Goal: Transaction & Acquisition: Obtain resource

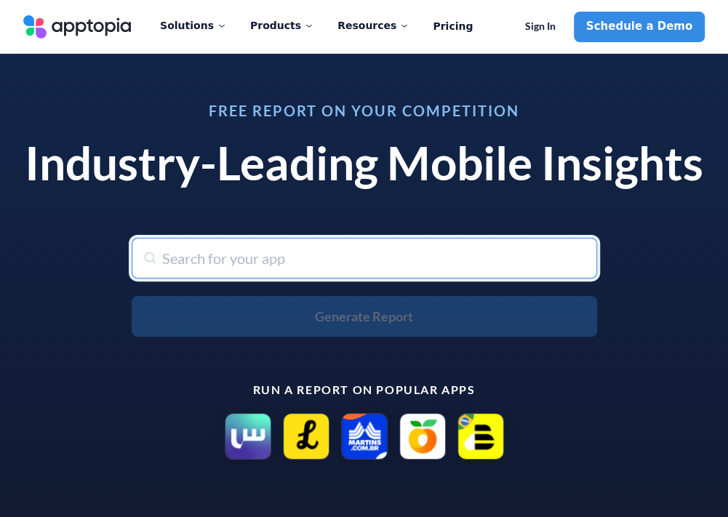
click at [204, 258] on input "text" at bounding box center [365, 258] width 466 height 41
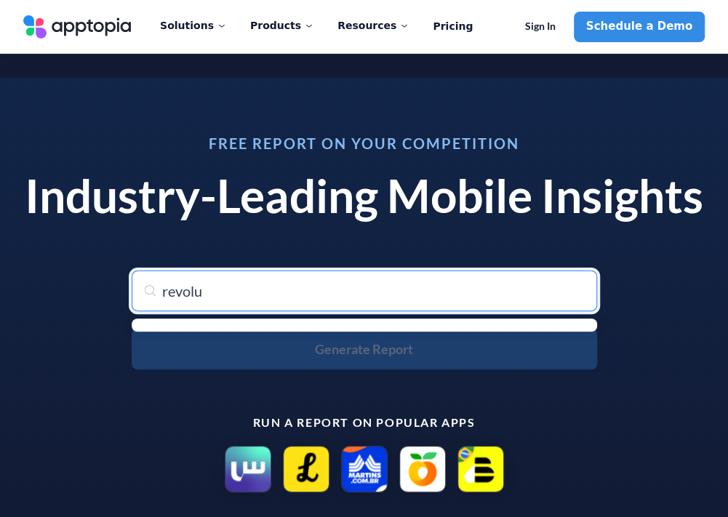
type input "revolut"
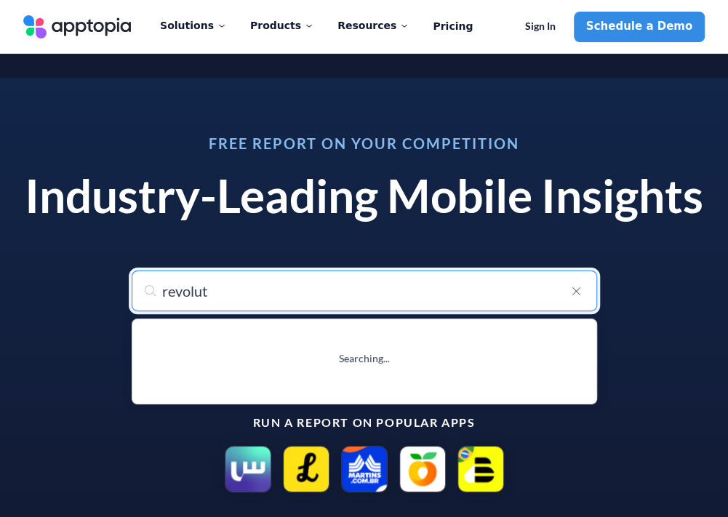
type input "revolut: Send, spend and save"
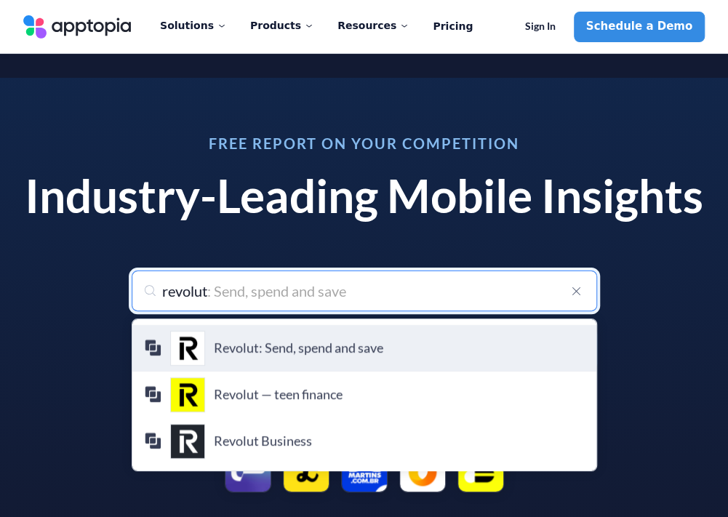
click at [250, 331] on div "Revolut: Send, spend and save Revolut Ltd" at bounding box center [364, 348] width 441 height 35
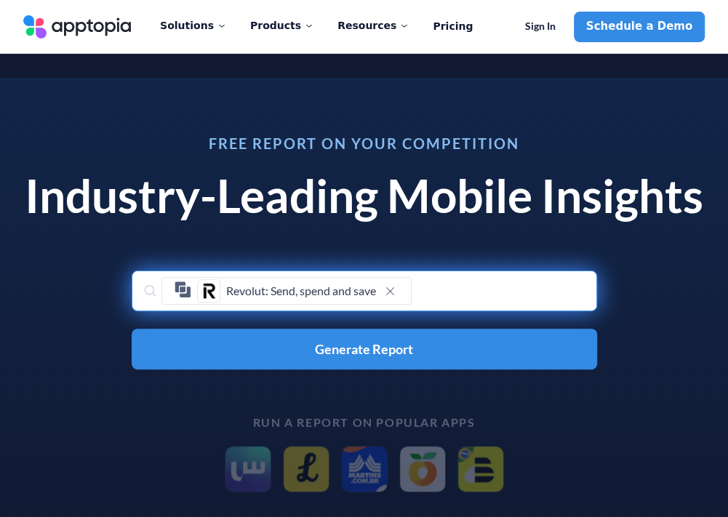
click at [250, 329] on button "Generate Report" at bounding box center [365, 349] width 466 height 41
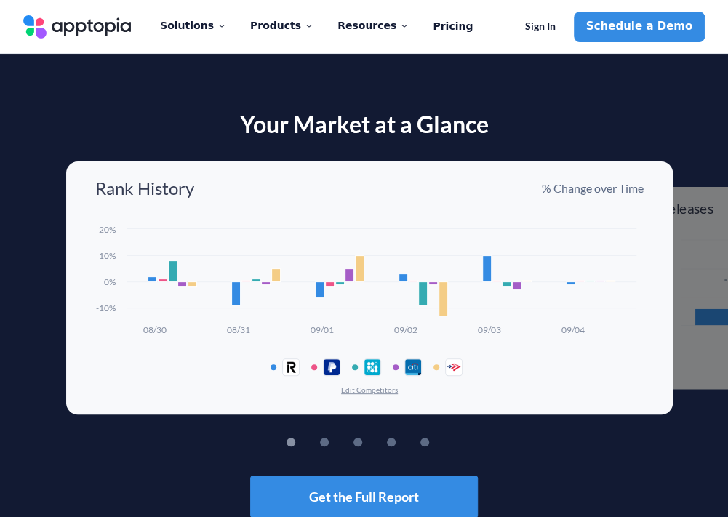
click at [364, 385] on button "Edit Competitors" at bounding box center [370, 390] width 58 height 10
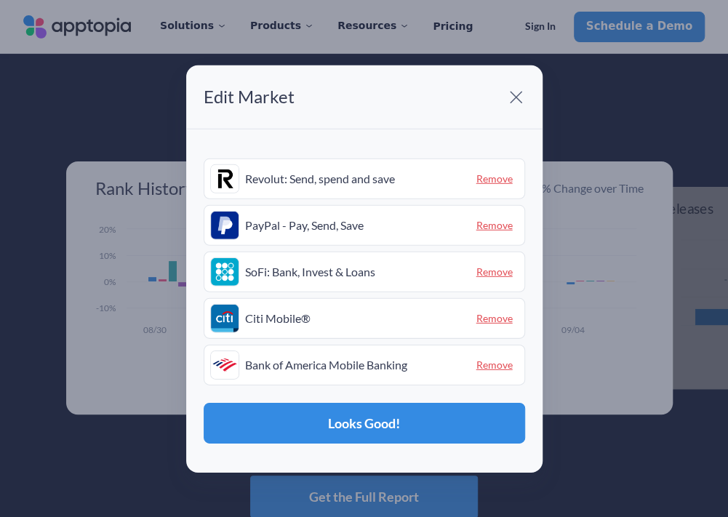
click at [506, 225] on span "Remove" at bounding box center [495, 225] width 48 height 23
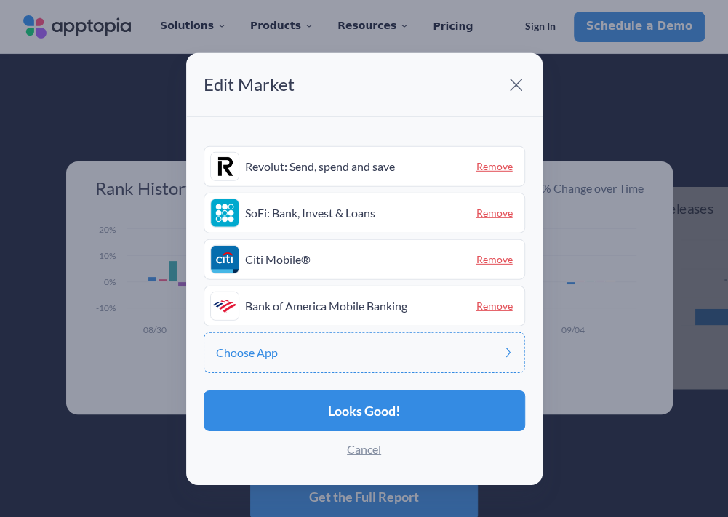
click at [501, 215] on span "Remove" at bounding box center [495, 213] width 48 height 23
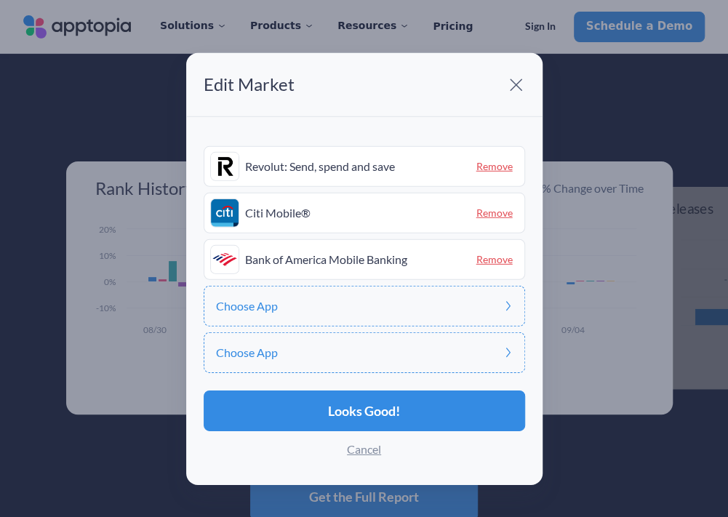
click at [501, 215] on span "Remove" at bounding box center [495, 213] width 48 height 23
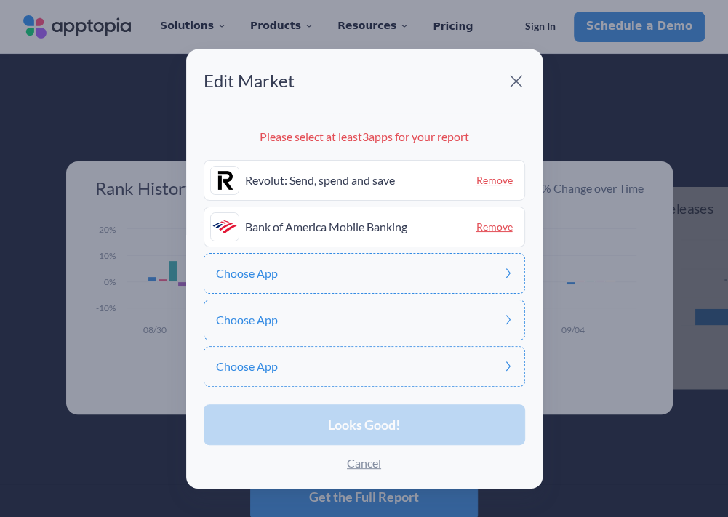
click at [490, 225] on span "Remove" at bounding box center [495, 226] width 48 height 23
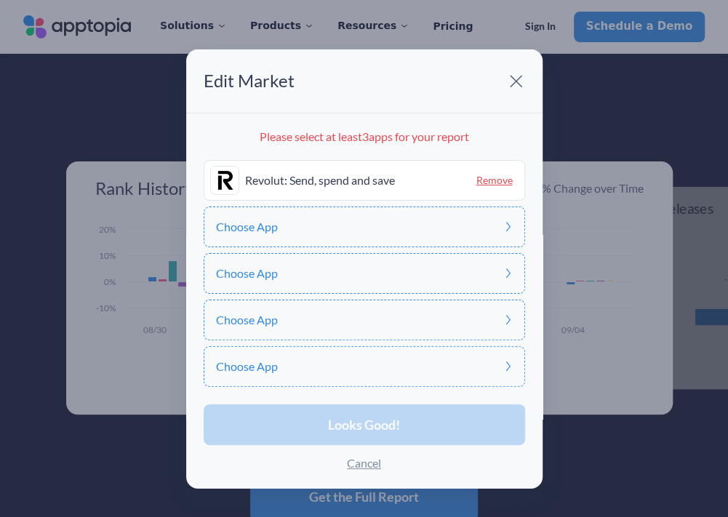
click at [277, 231] on div "Choose App" at bounding box center [365, 227] width 322 height 41
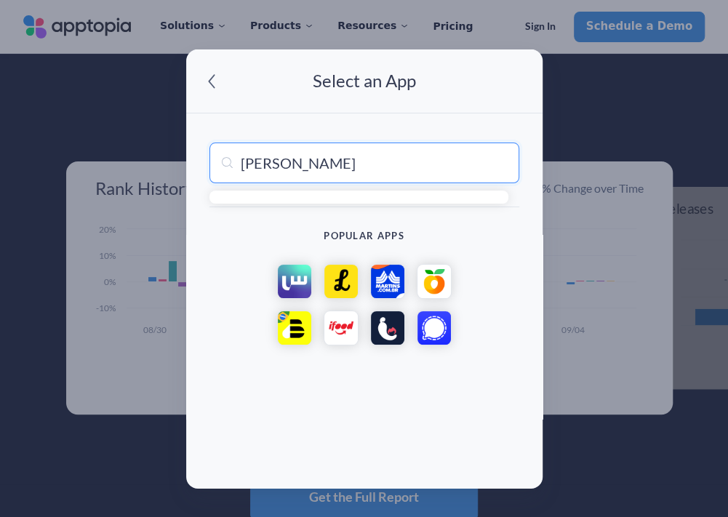
type input "barclays"
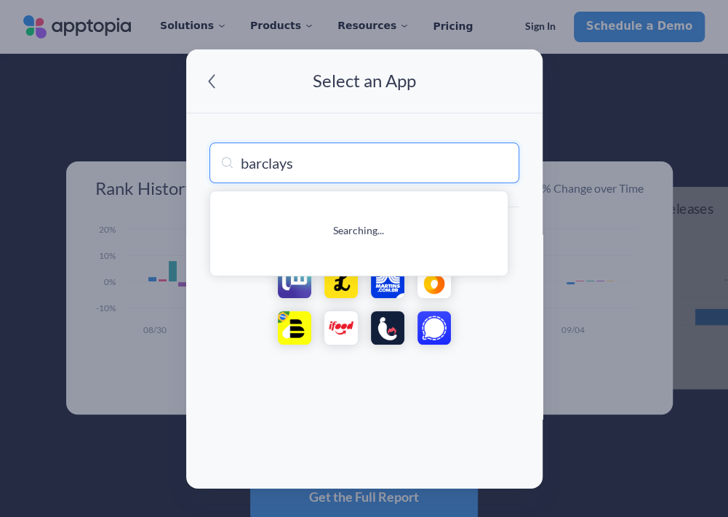
type input "barclays US"
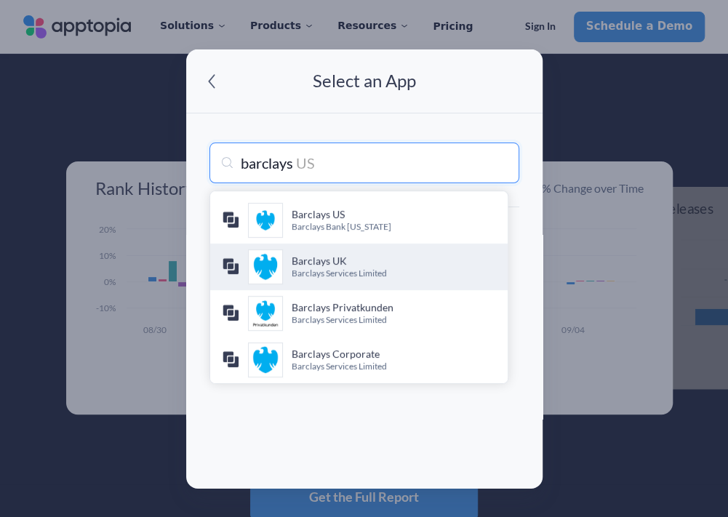
click at [325, 260] on h4 "Barclays UK" at bounding box center [394, 261] width 204 height 15
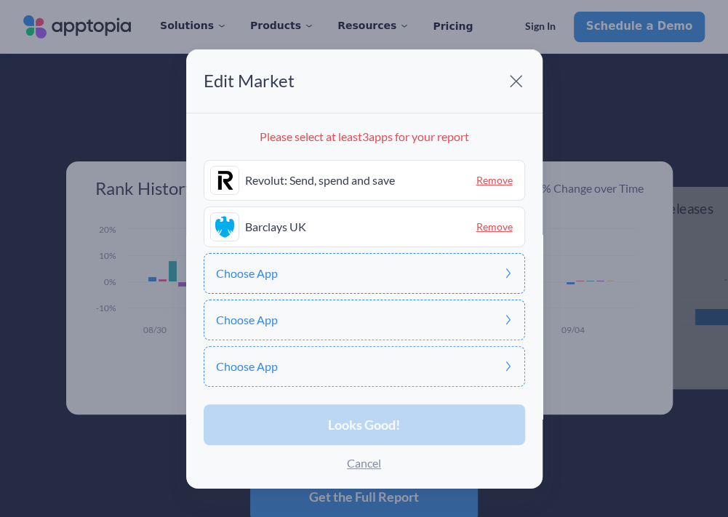
click at [272, 132] on p "Please select at least 3 apps for your report" at bounding box center [365, 137] width 322 height 12
click at [294, 263] on div "Choose App" at bounding box center [365, 273] width 322 height 41
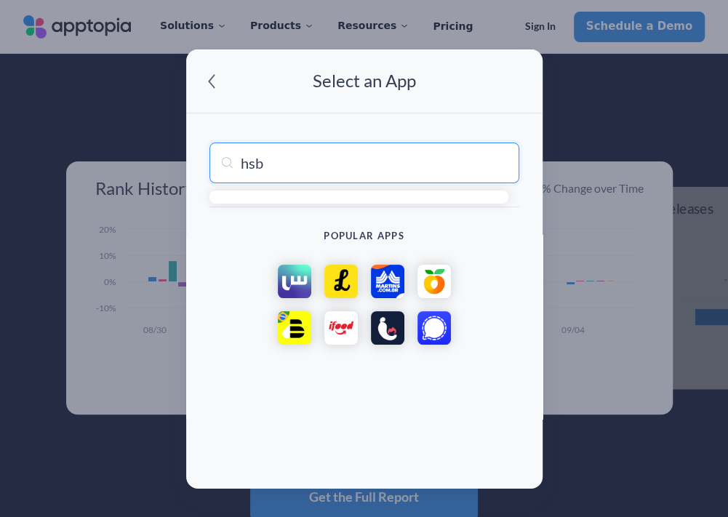
type input "hsbc"
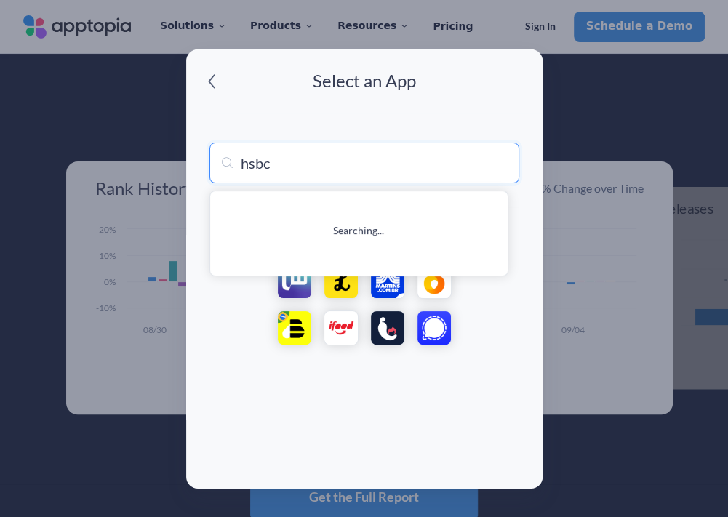
type input "hsbc HK Mobile Banking"
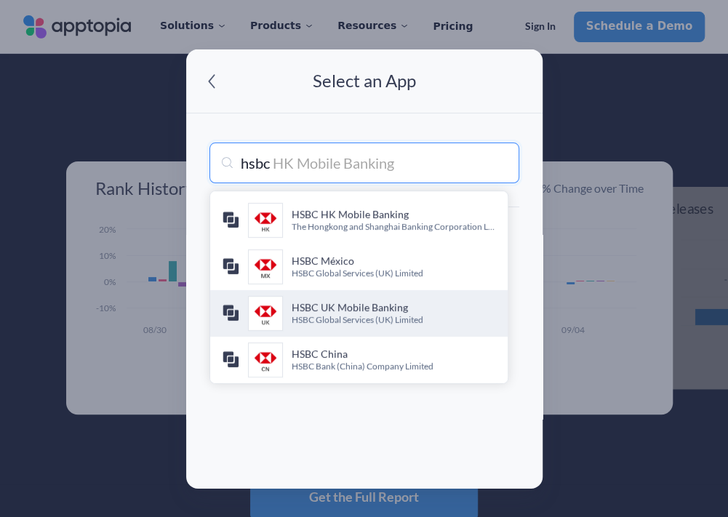
type input "hsb"
type input "hsbC HK Mobile Banking"
type input "hs"
type input "hsBC HK Mobile Banking"
type input "h"
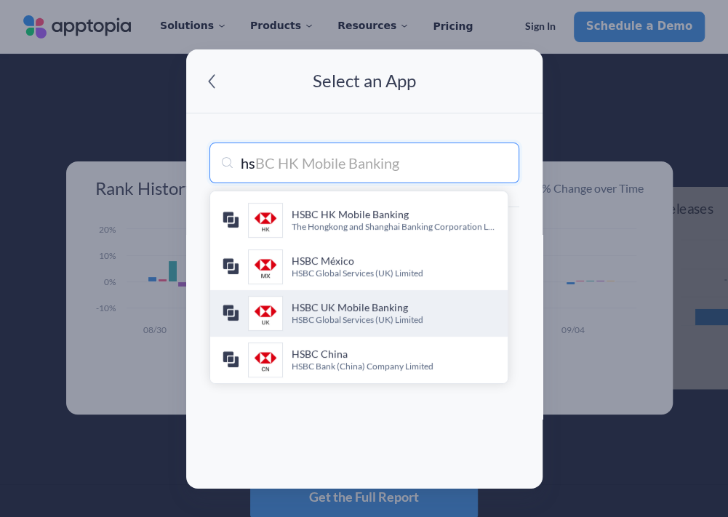
type input "hSBC HK Mobile Banking"
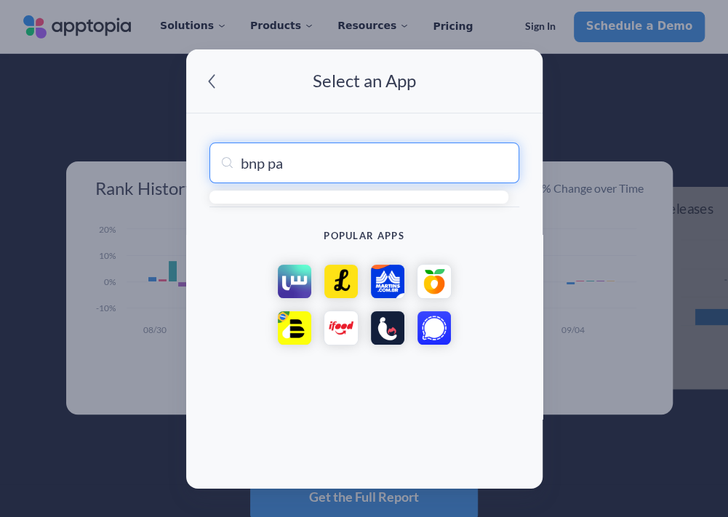
type input "bnp par"
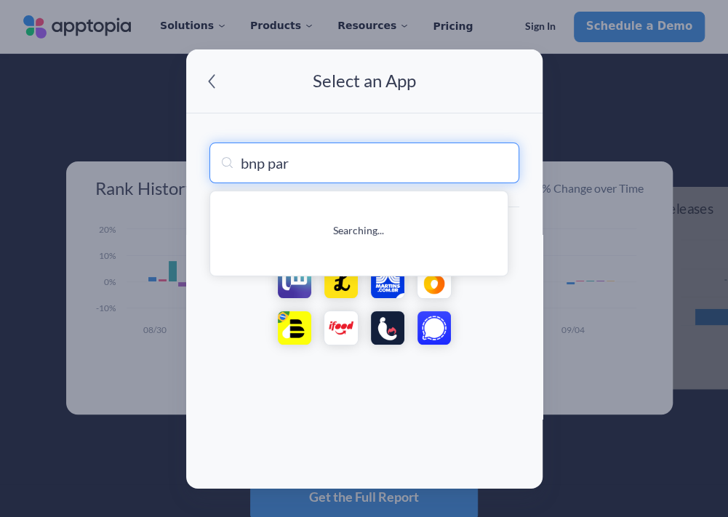
type input "bnp paribas GOmobile"
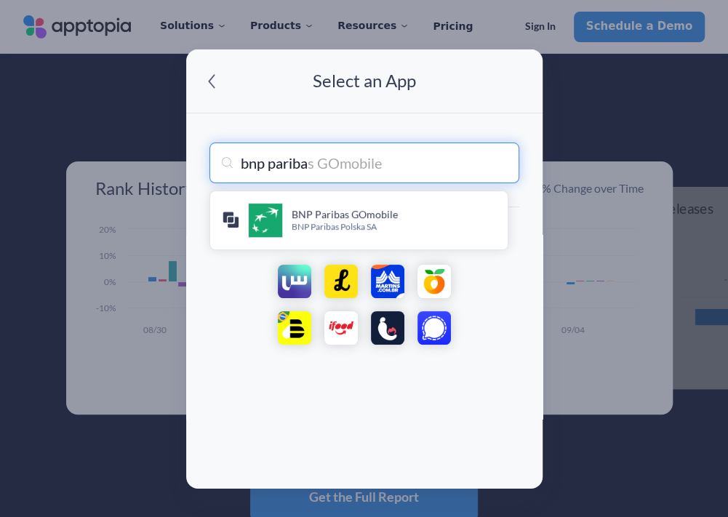
type input "bnp paribas"
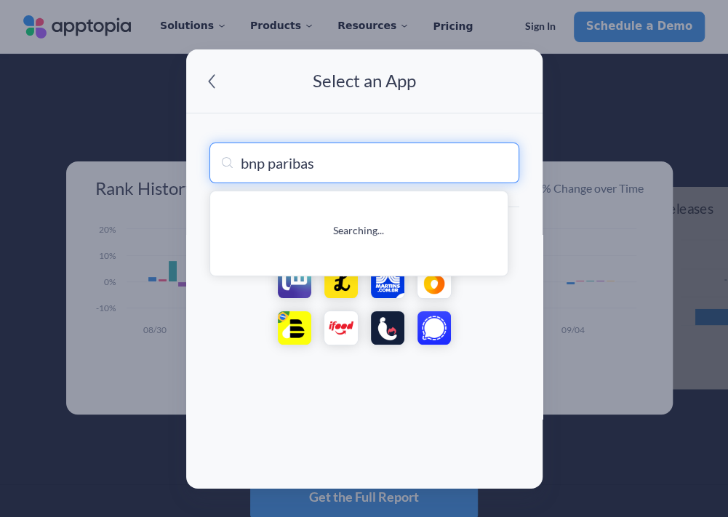
type input "bnp paribas GOmobile"
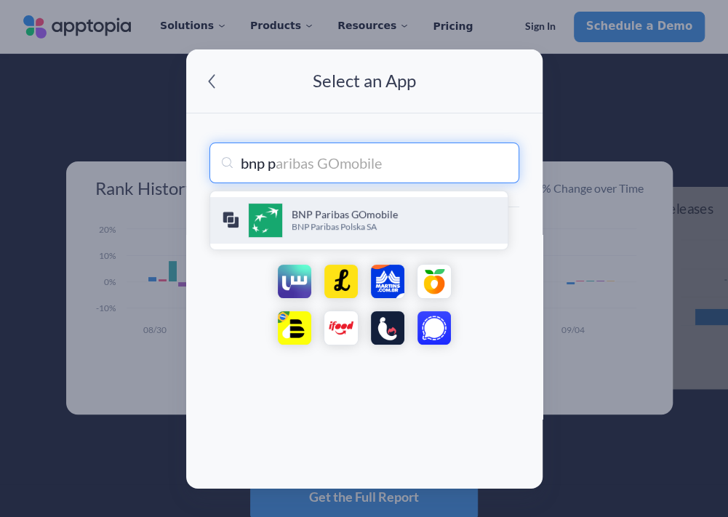
type input "bnp"
type input "bnp Paribas GOmobile"
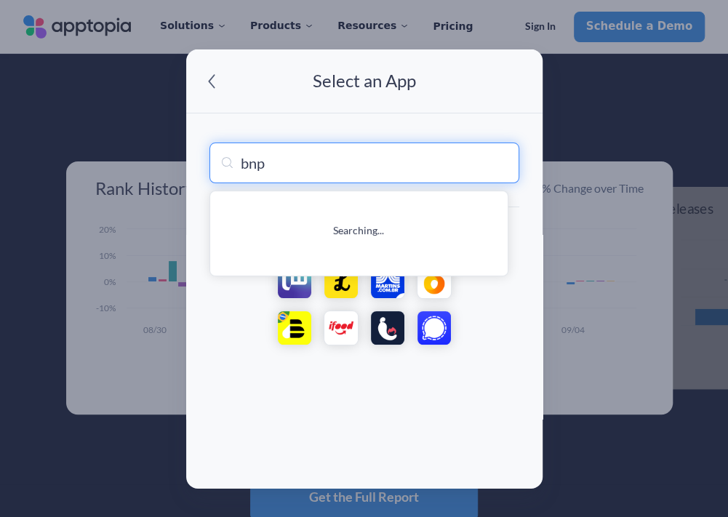
type input "bnp Paribas GOmobile"
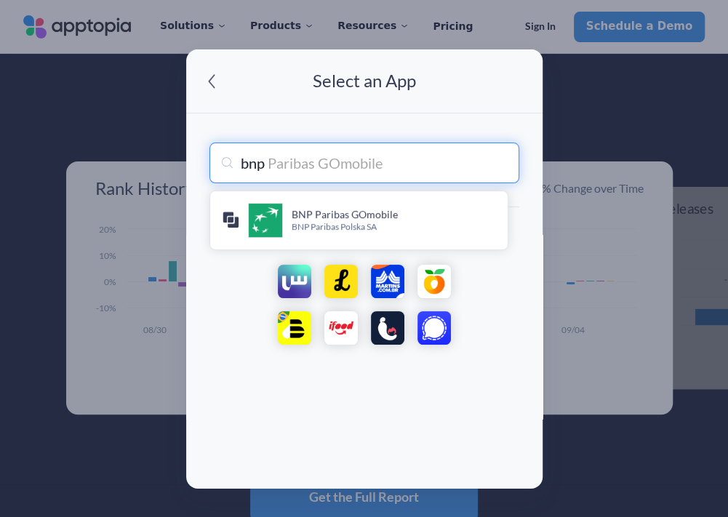
type input "bnp"
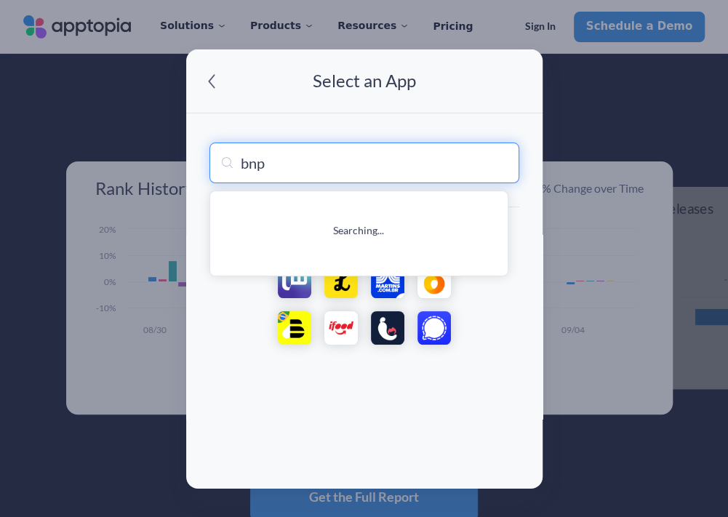
type input "bnp Paribas GOmobile"
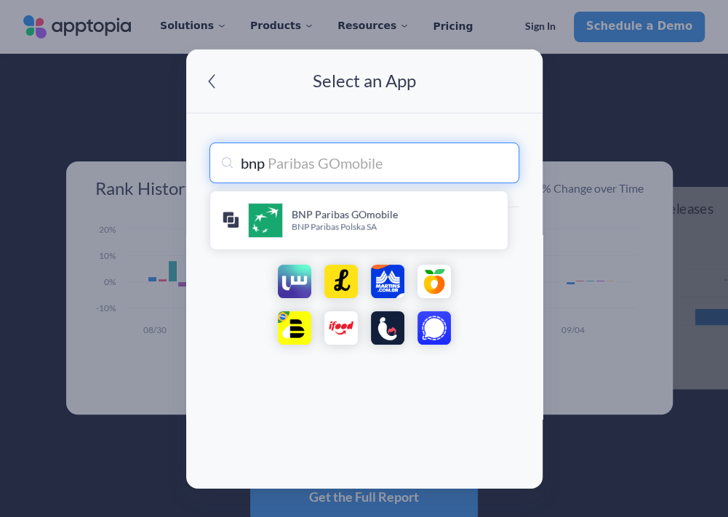
type input "bnp"
type input "bnp Paribas GOmobile"
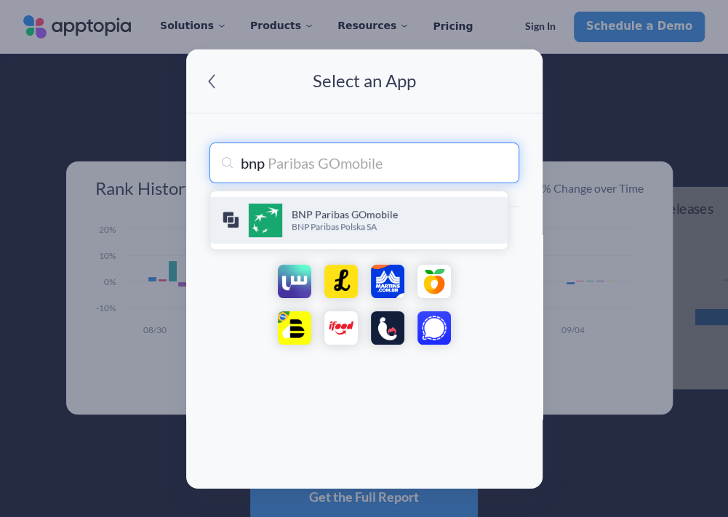
click at [367, 209] on h4 "BNP Paribas GOmobile" at bounding box center [394, 214] width 204 height 15
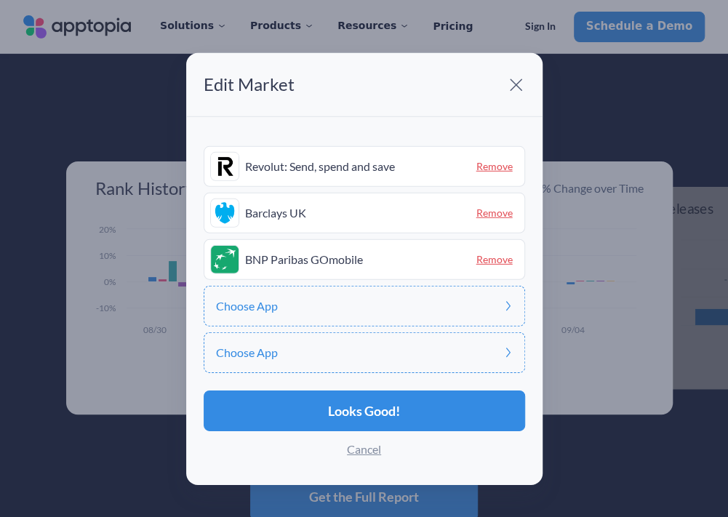
click at [327, 166] on span "Revolut: Send, spend and save" at bounding box center [355, 166] width 220 height 14
click at [272, 171] on span "Revolut: Send, spend and save" at bounding box center [355, 166] width 220 height 14
click at [271, 311] on span "Choose App" at bounding box center [247, 307] width 62 height 12
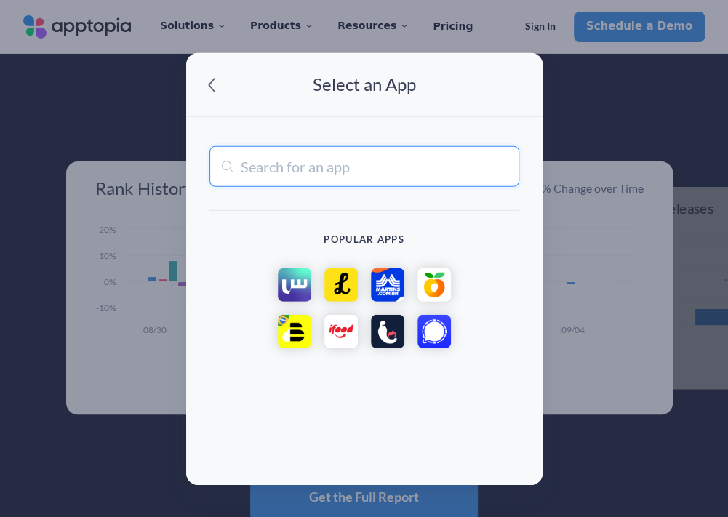
click at [262, 172] on input "text" at bounding box center [365, 166] width 310 height 41
type input "societe"
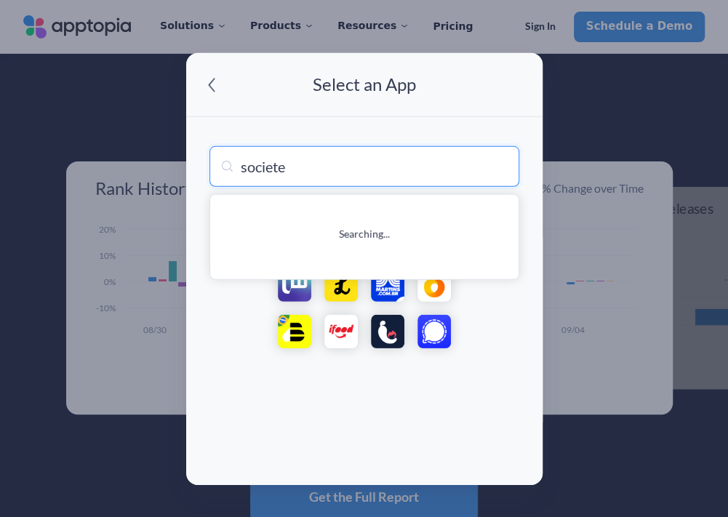
type input "societe des alcools du Québec"
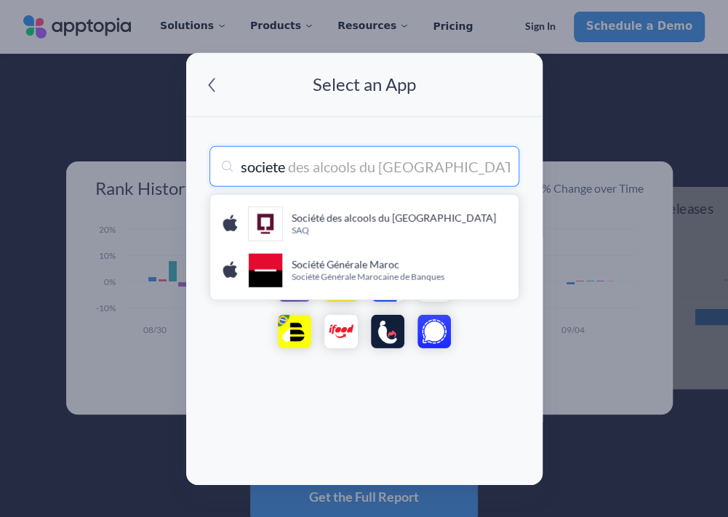
type input "societe g"
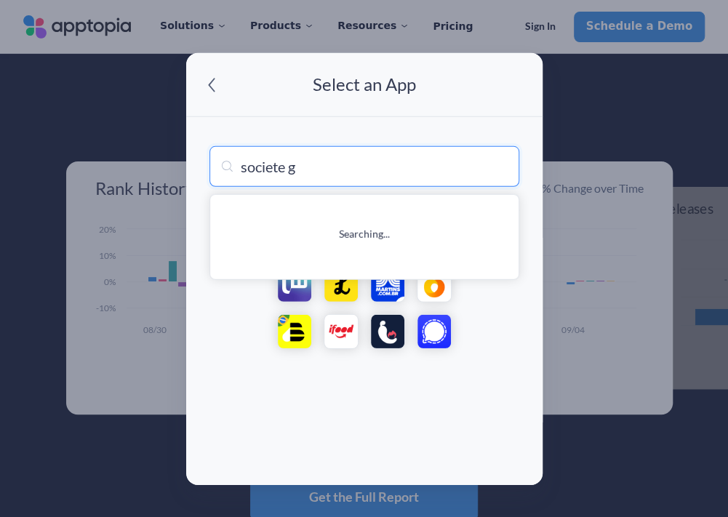
type input "societe générale Maroc"
type input "societe ge"
type input "societe genérale Maroc"
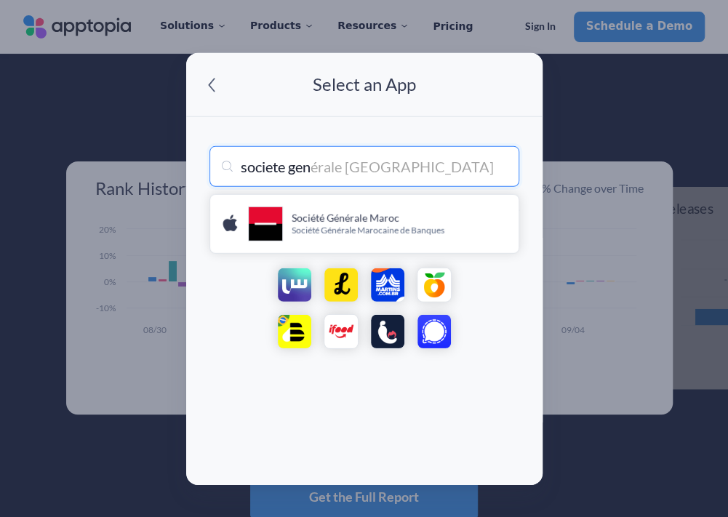
type input "societe gene"
type input "societe generale Maroc"
type input "societe generale"
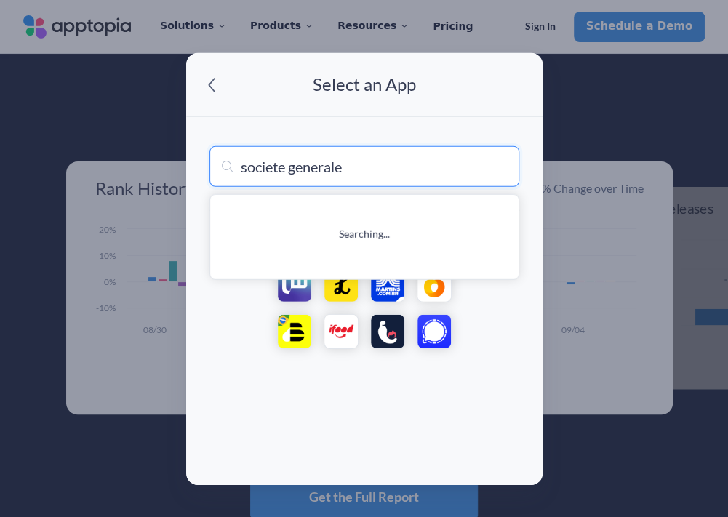
type input "societe generale Maroc"
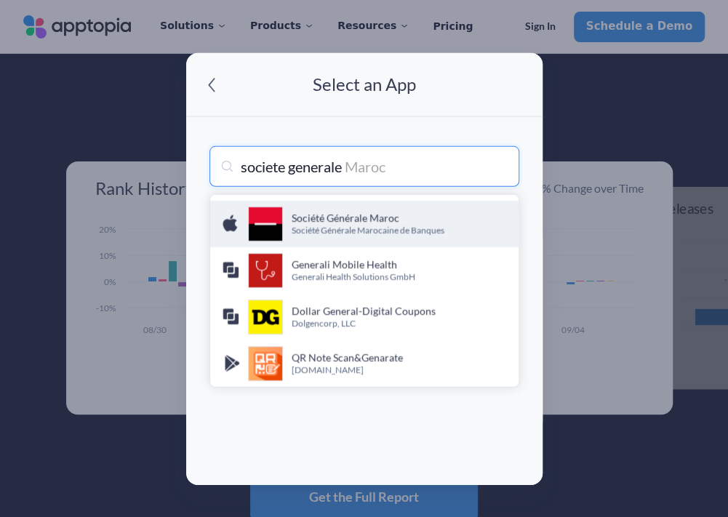
click at [364, 221] on h4 "Société Générale Maroc" at bounding box center [399, 218] width 215 height 15
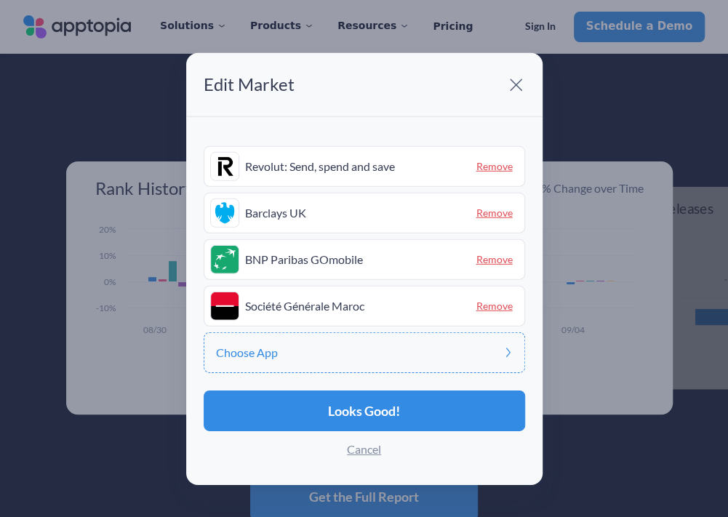
click at [294, 350] on div "Choose App" at bounding box center [365, 353] width 322 height 41
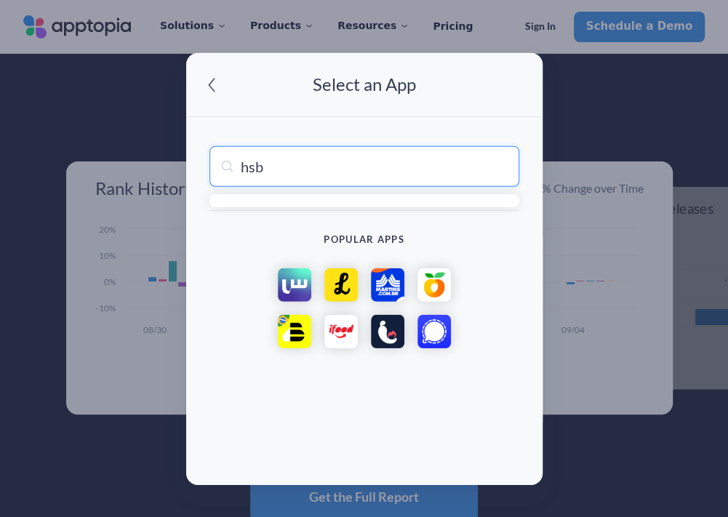
type input "hsbc"
type input "hsbc HK Mobile Banking"
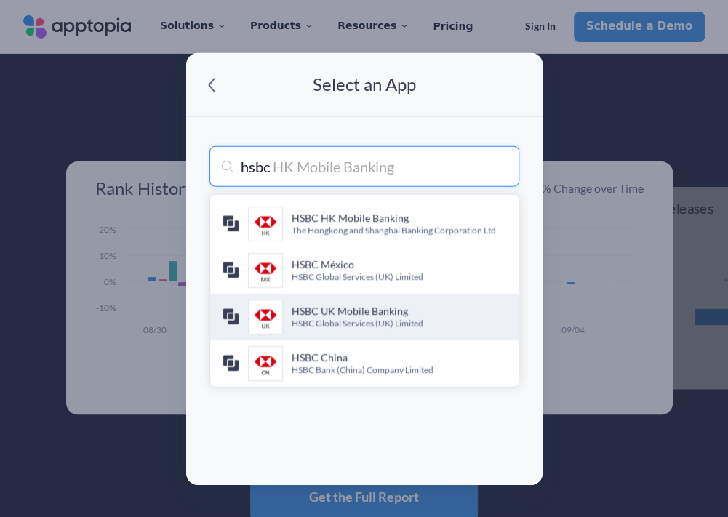
click at [395, 330] on p "HSBC Global Services (UK) Limited" at bounding box center [399, 324] width 215 height 12
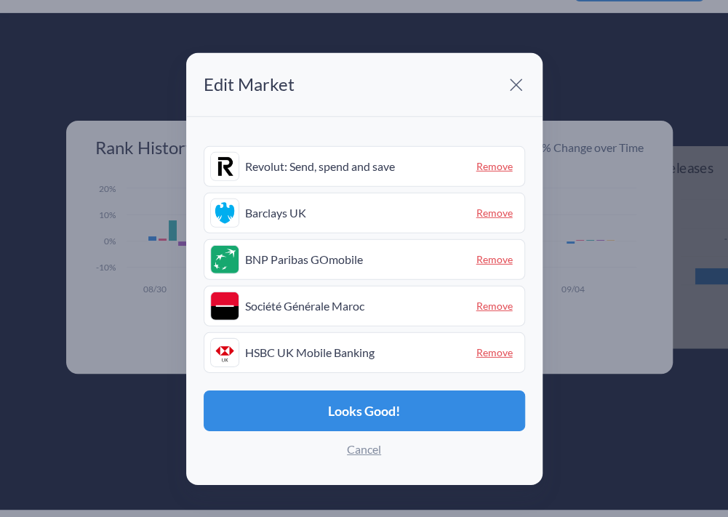
scroll to position [73, 0]
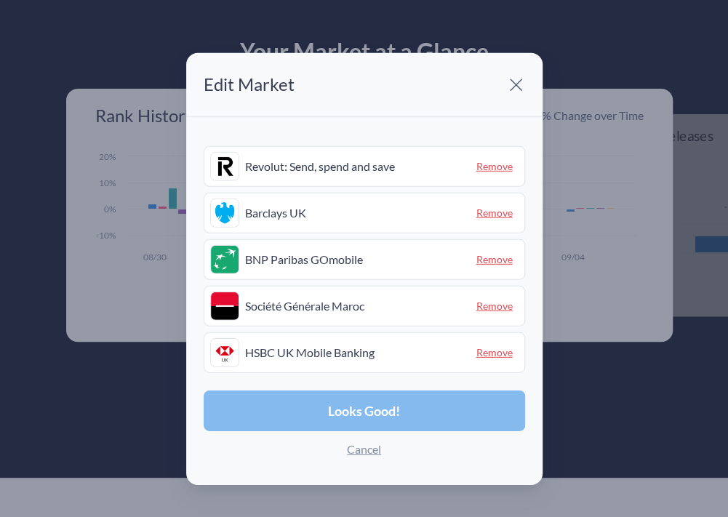
click at [397, 419] on button "Looks Good!" at bounding box center [365, 411] width 322 height 41
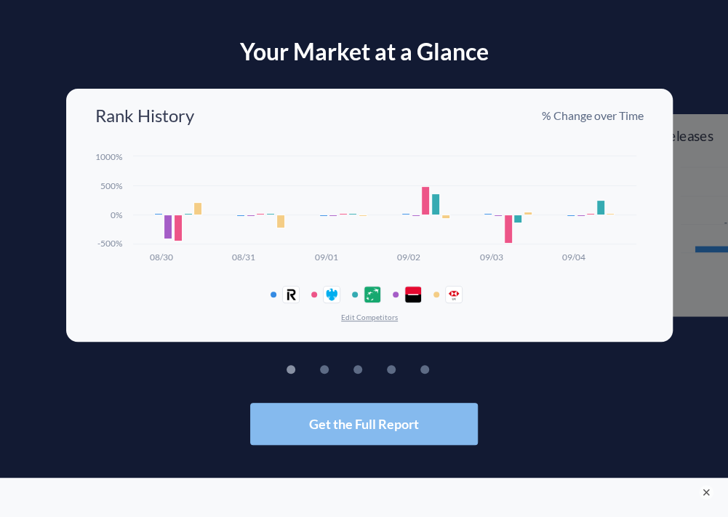
click at [354, 418] on span "Get the Full Report" at bounding box center [364, 424] width 110 height 13
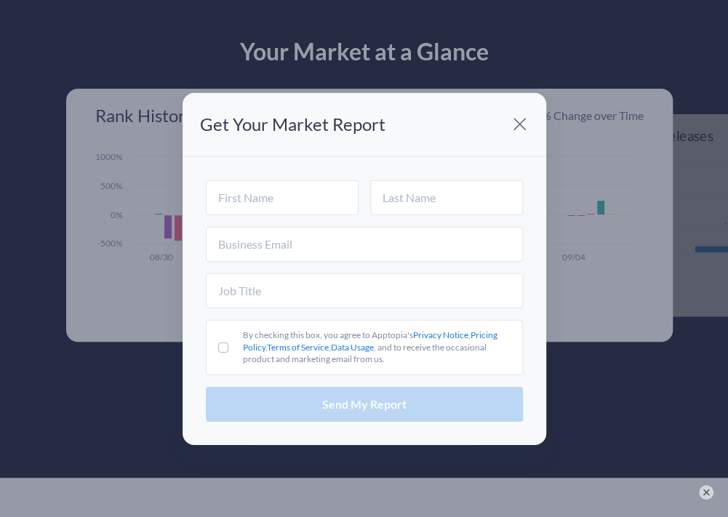
click at [247, 216] on div at bounding box center [364, 203] width 317 height 47
click at [247, 200] on input "text" at bounding box center [282, 197] width 153 height 35
type input "Don"
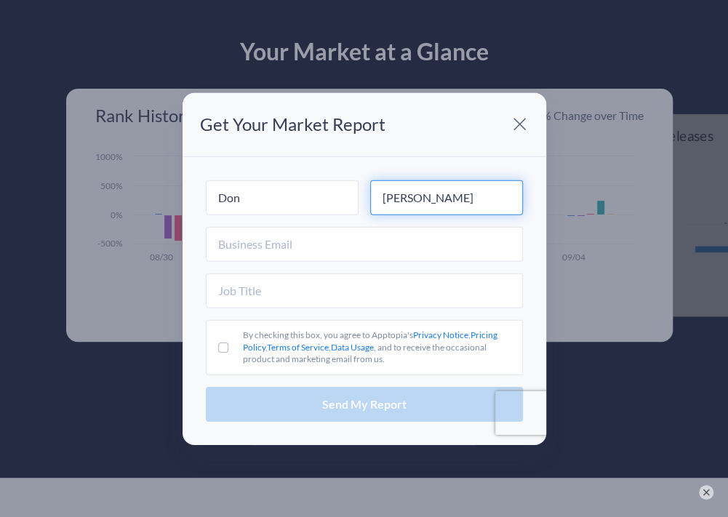
type input "Draper"
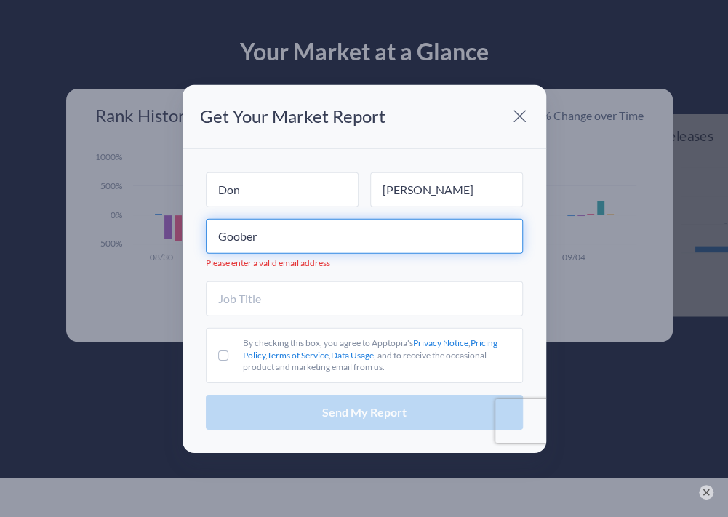
click at [242, 234] on input "Goober" at bounding box center [364, 236] width 317 height 35
type input "Google"
click at [263, 231] on input "Google" at bounding box center [364, 236] width 317 height 35
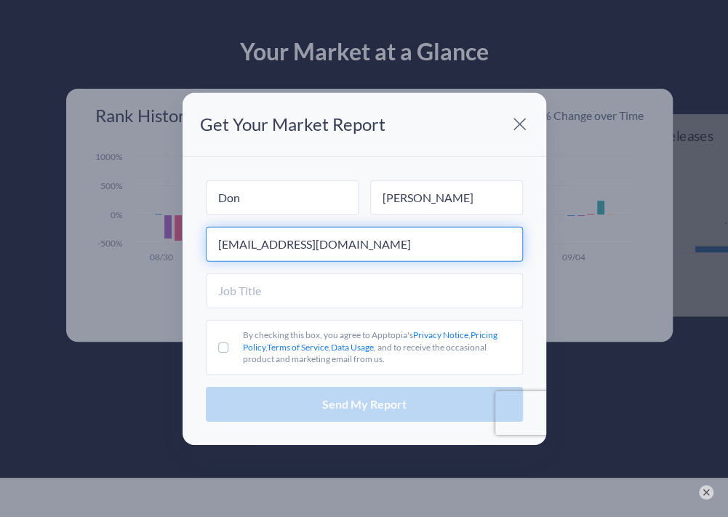
type input "msabhani@alkeon.com"
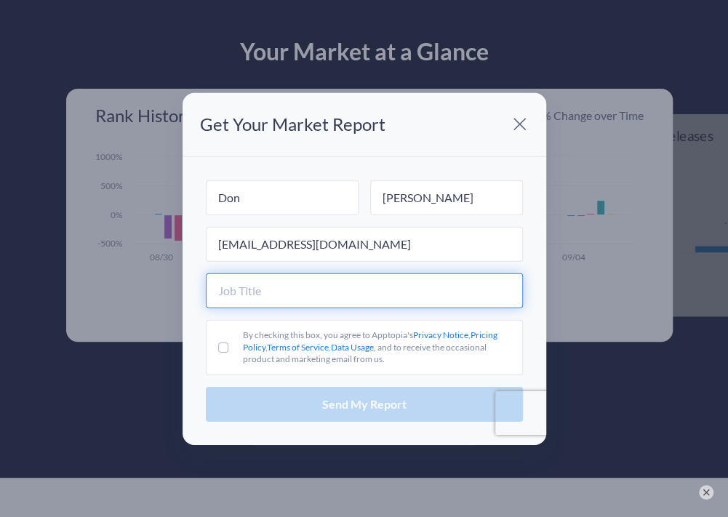
click at [252, 297] on input "text" at bounding box center [364, 291] width 317 height 35
type input "Analyst"
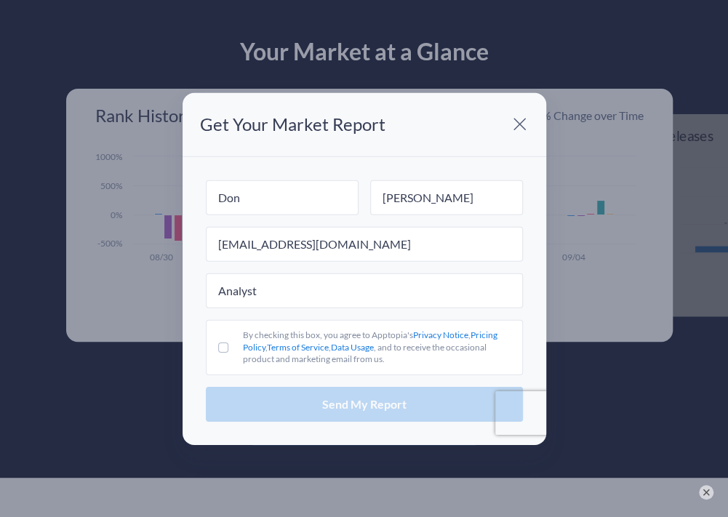
click at [224, 343] on input "By checking this box, you agree to Apptopia's Privacy Notice , Pricing Policy ,…" at bounding box center [223, 348] width 10 height 10
checkbox input "true"
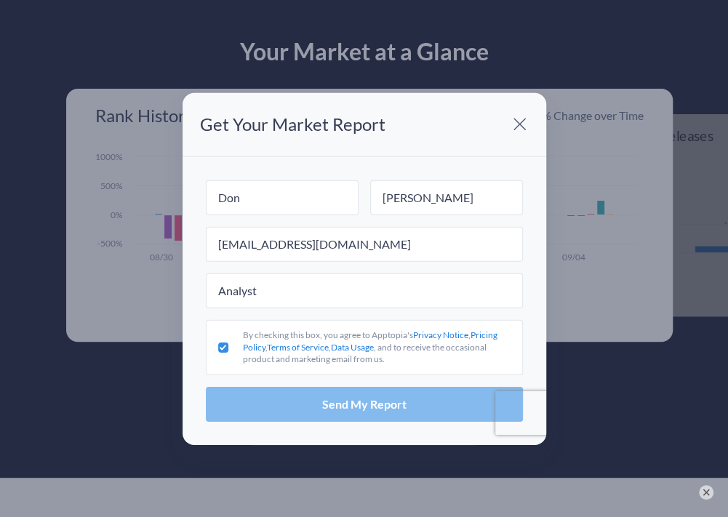
click at [309, 392] on button "Send My Report" at bounding box center [364, 404] width 317 height 35
